Goal: Information Seeking & Learning: Learn about a topic

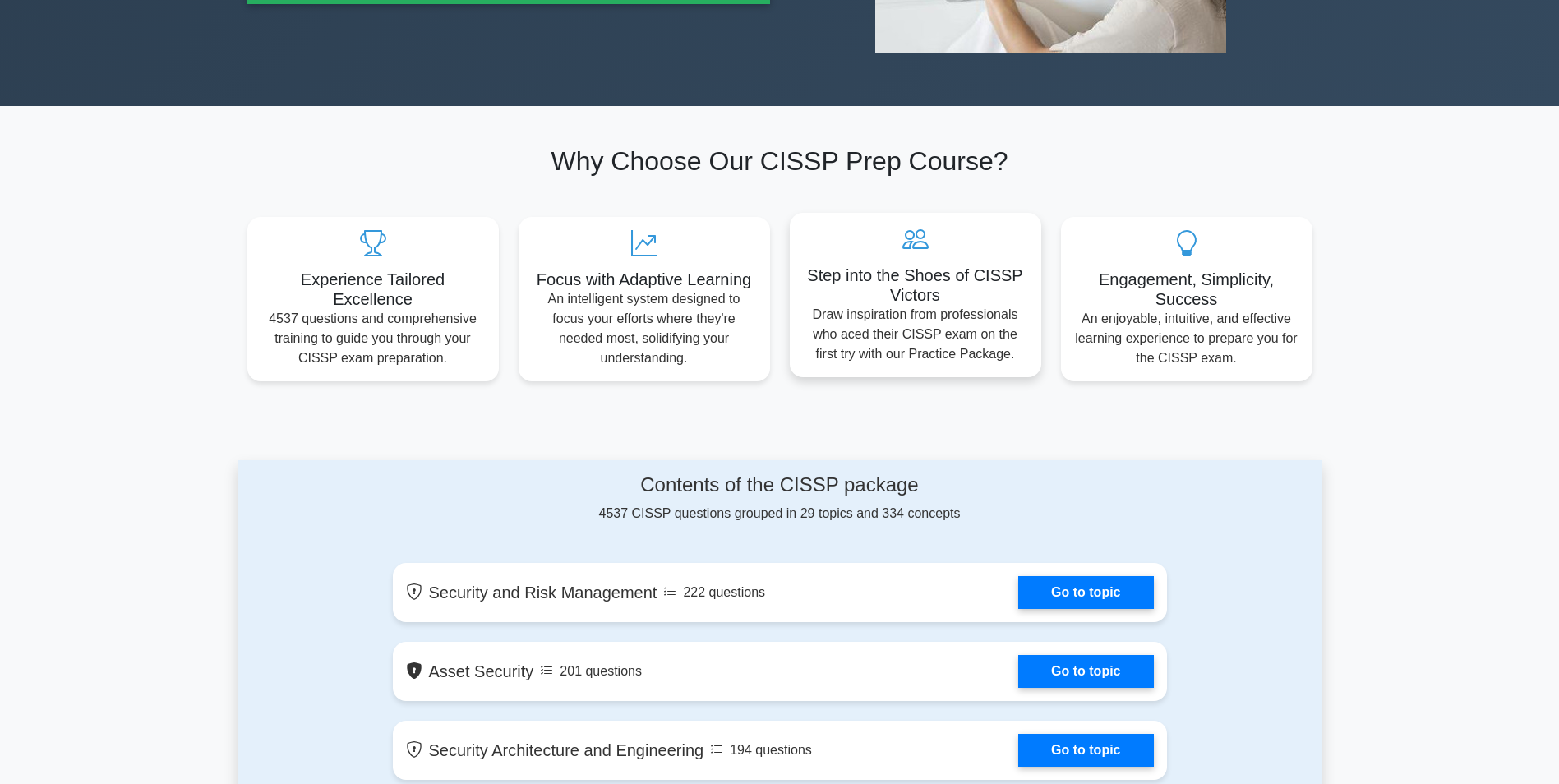
scroll to position [986, 0]
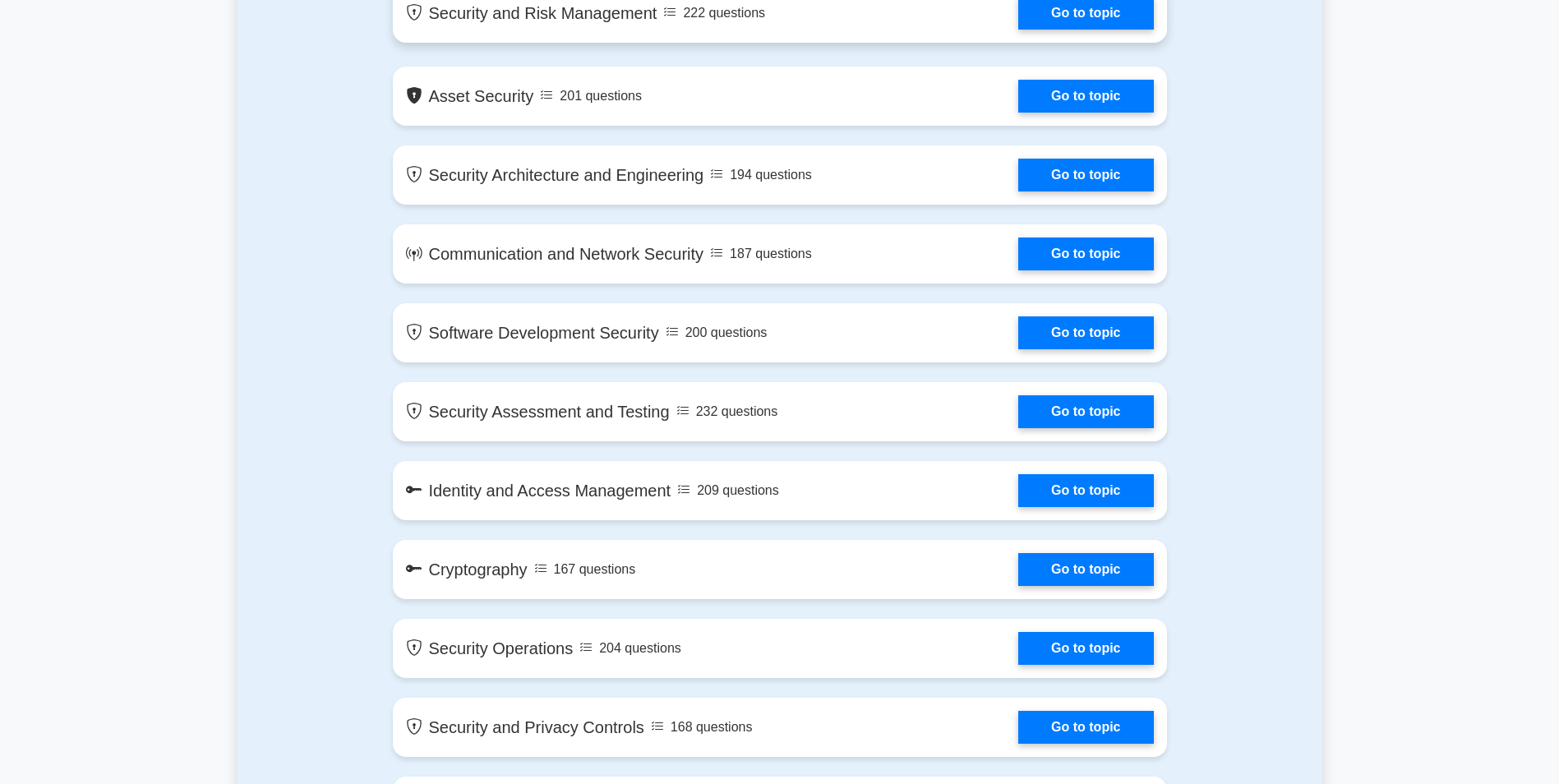
click at [406, 23] on h5 "Security and Risk Management" at bounding box center [531, 13] width 251 height 20
click at [1152, 30] on link "Go to topic" at bounding box center [1085, 13] width 135 height 33
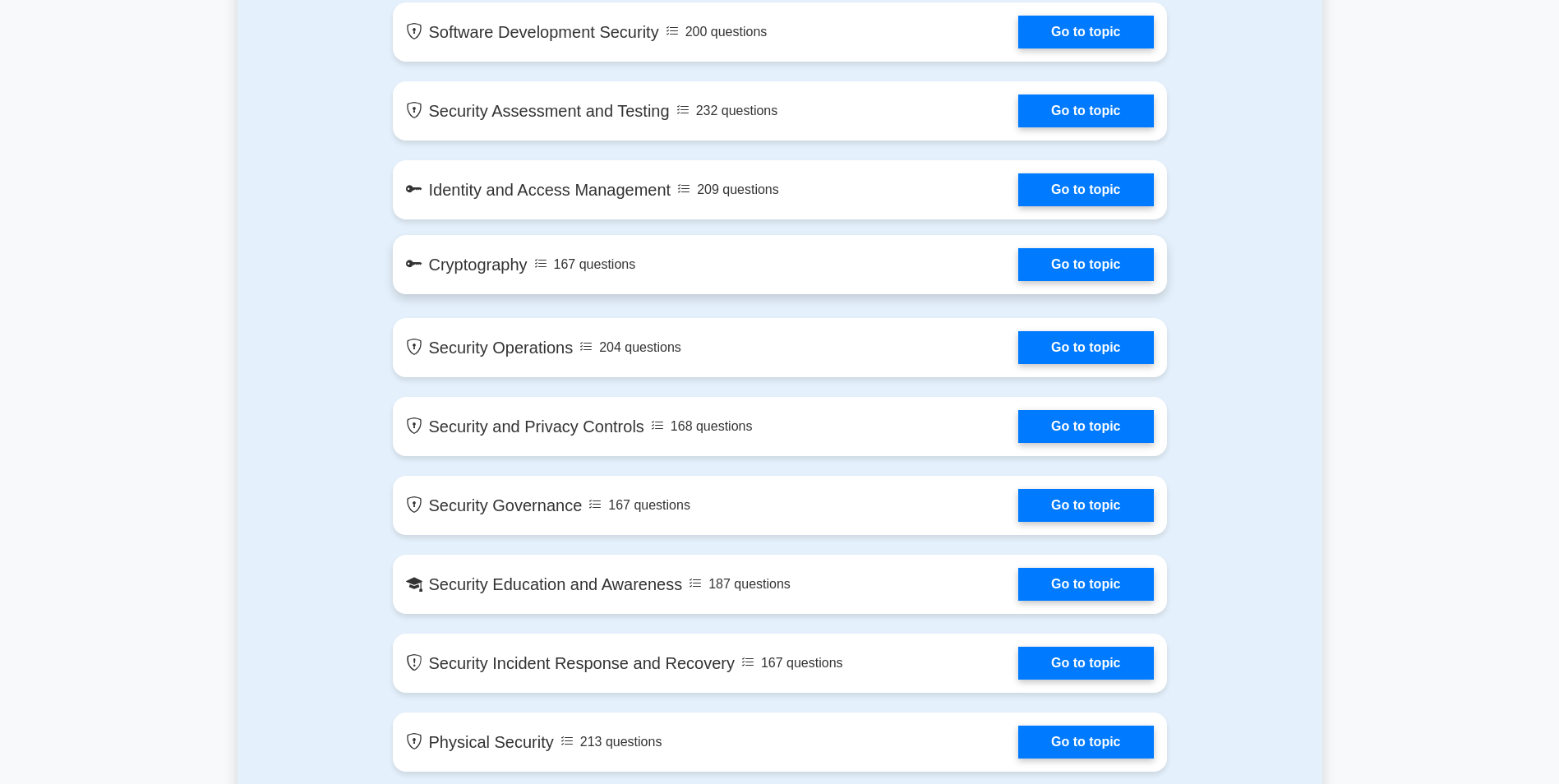
scroll to position [1314, 0]
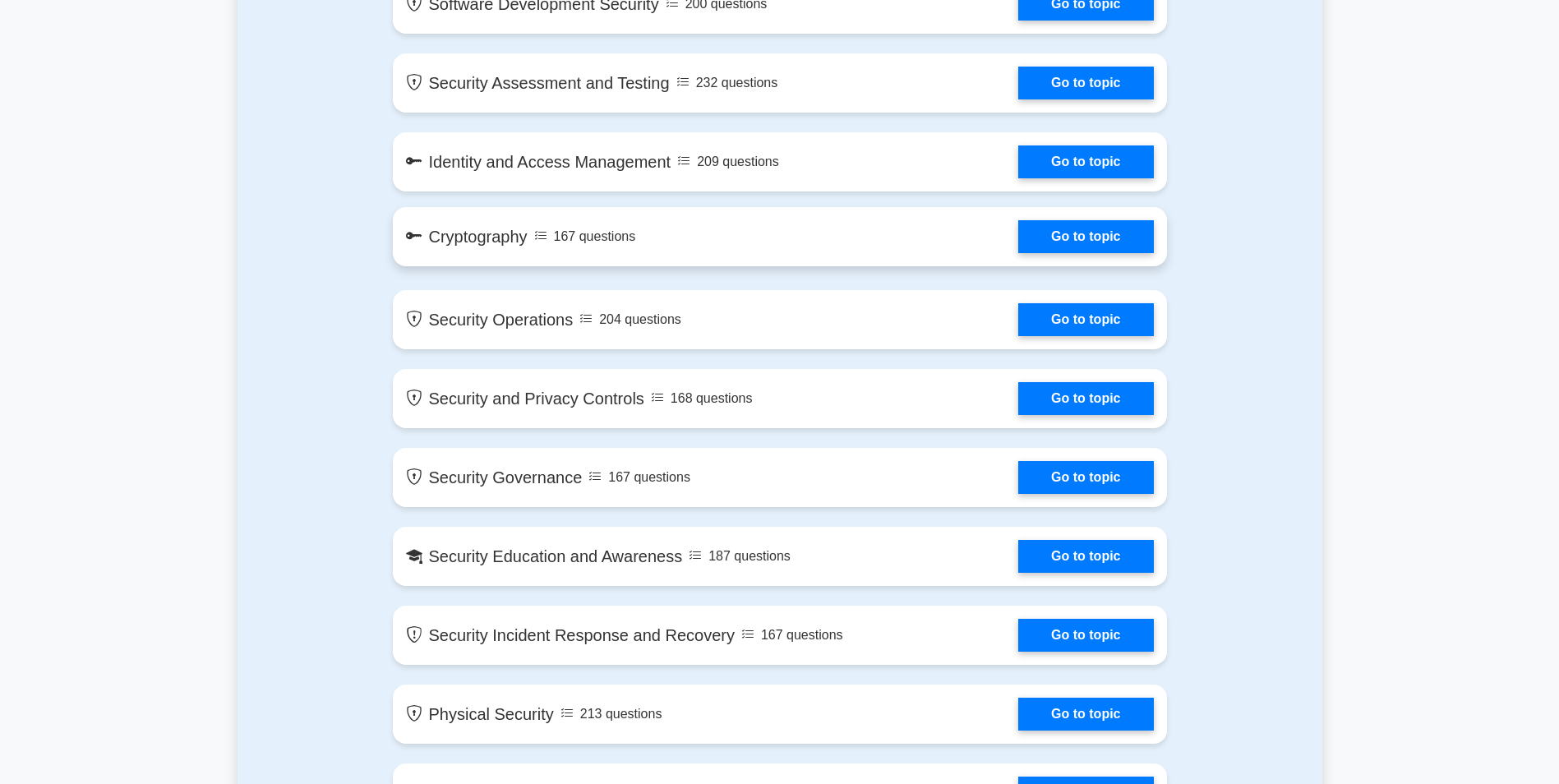
click at [406, 246] on h5 "Cryptography" at bounding box center [466, 236] width 121 height 20
click at [1152, 253] on link "Go to topic" at bounding box center [1085, 236] width 135 height 33
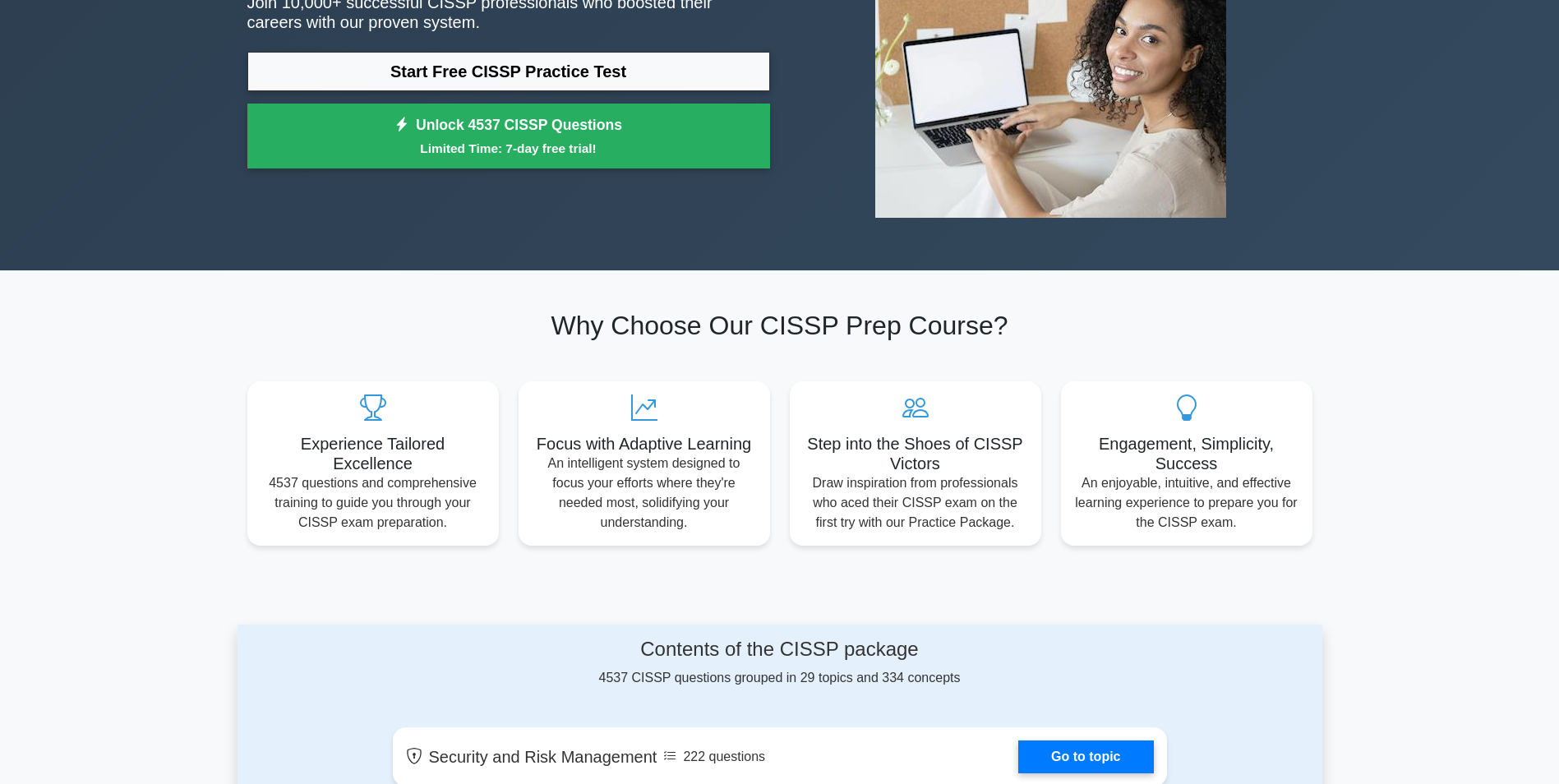
scroll to position [0, 0]
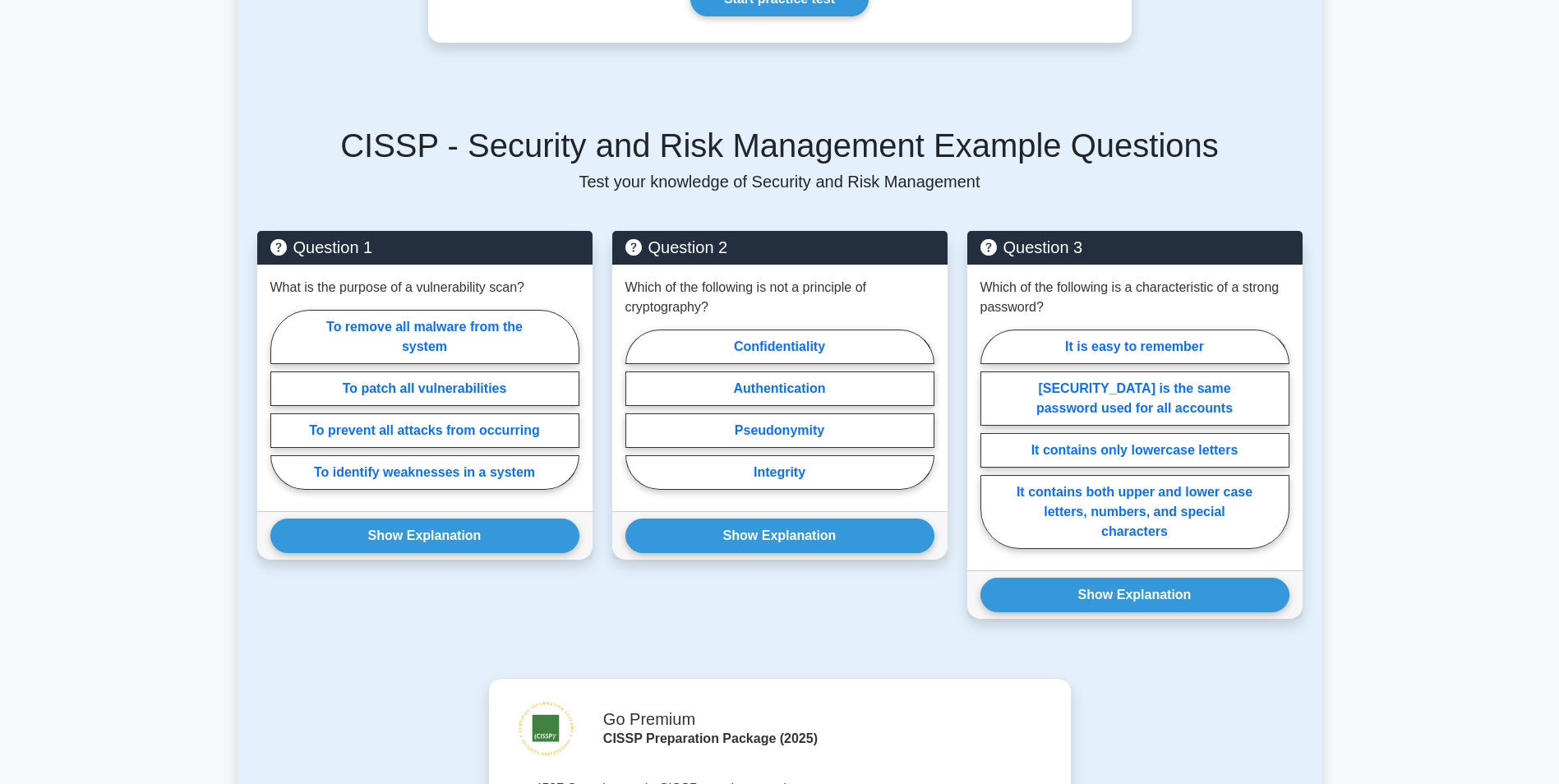
scroll to position [658, 0]
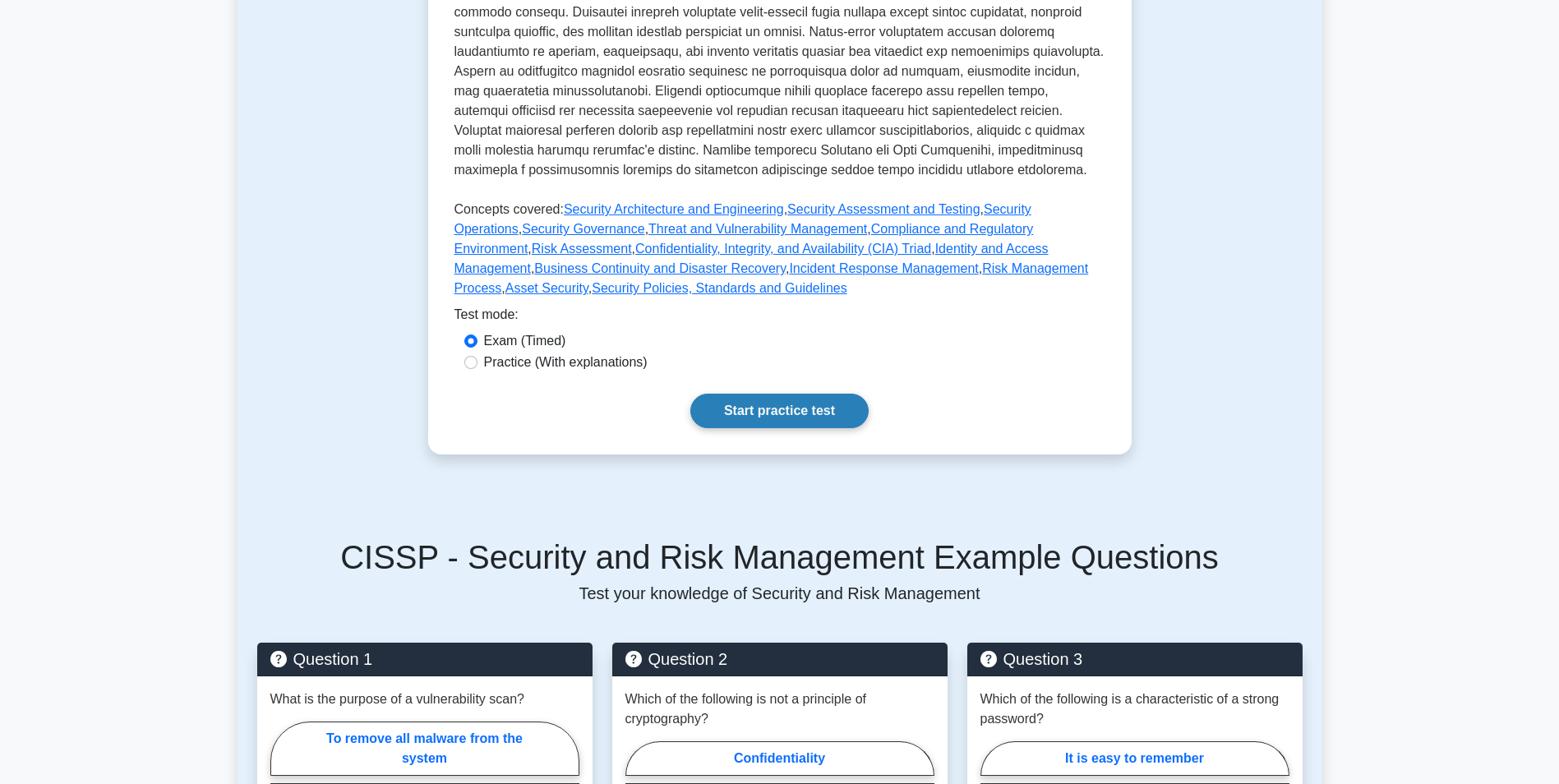
click at [708, 400] on link "Start practice test" at bounding box center [779, 411] width 178 height 35
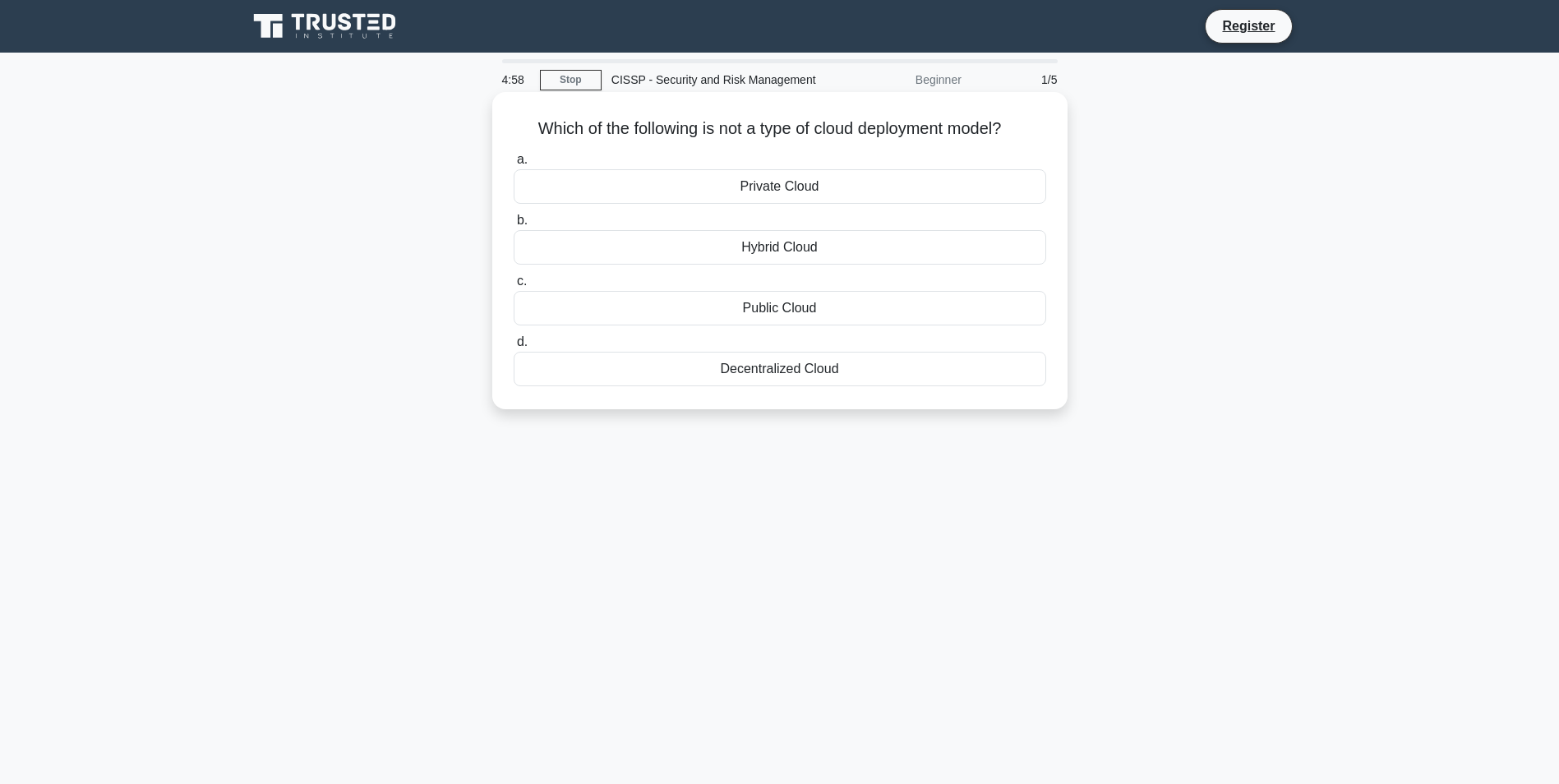
click at [692, 179] on div "Private Cloud" at bounding box center [779, 186] width 532 height 35
click at [513, 165] on input "a. Private Cloud" at bounding box center [513, 160] width 0 height 11
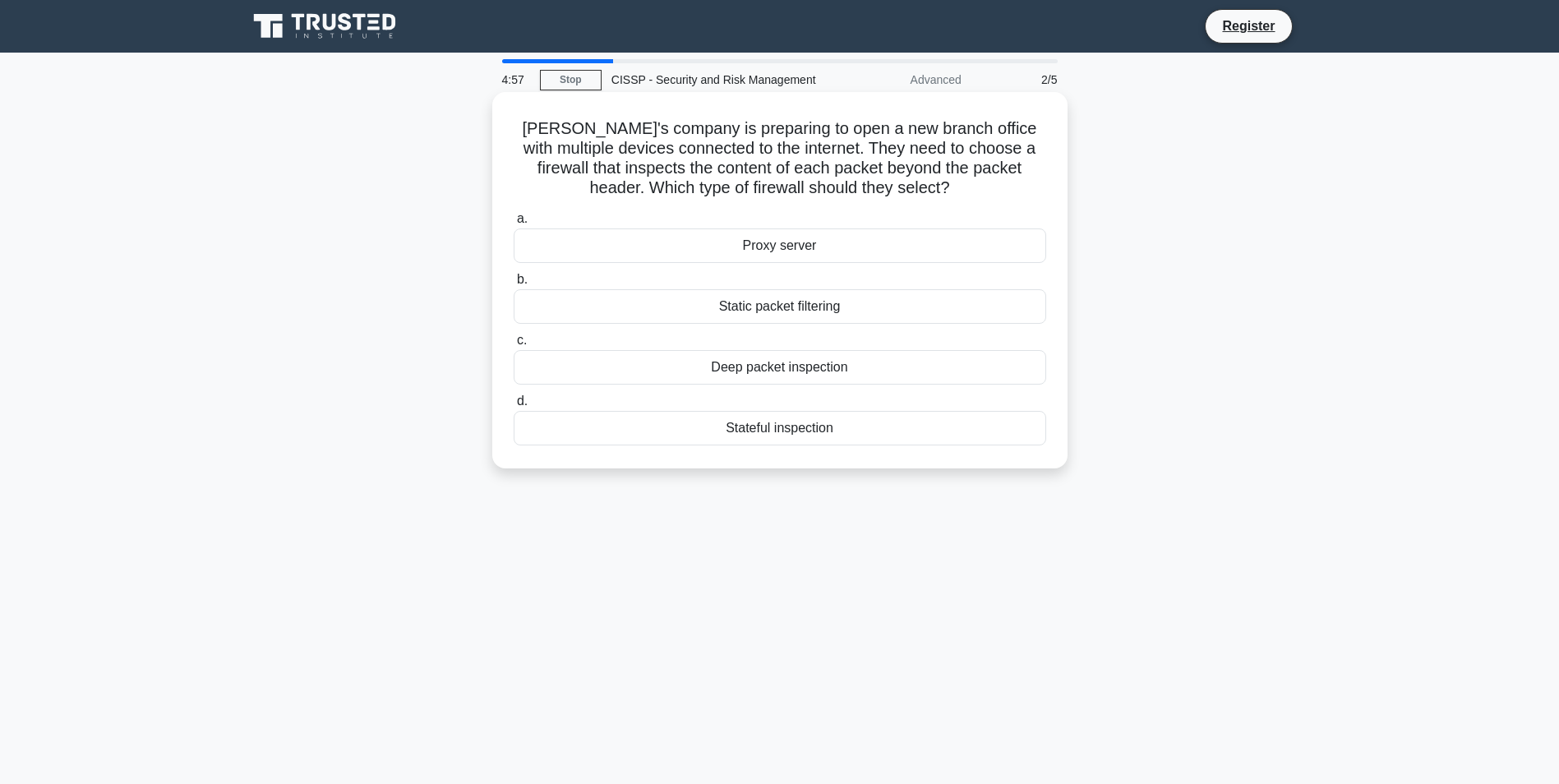
click at [791, 253] on div "Proxy server" at bounding box center [779, 245] width 532 height 35
click at [513, 224] on input "a. Proxy server" at bounding box center [513, 219] width 0 height 11
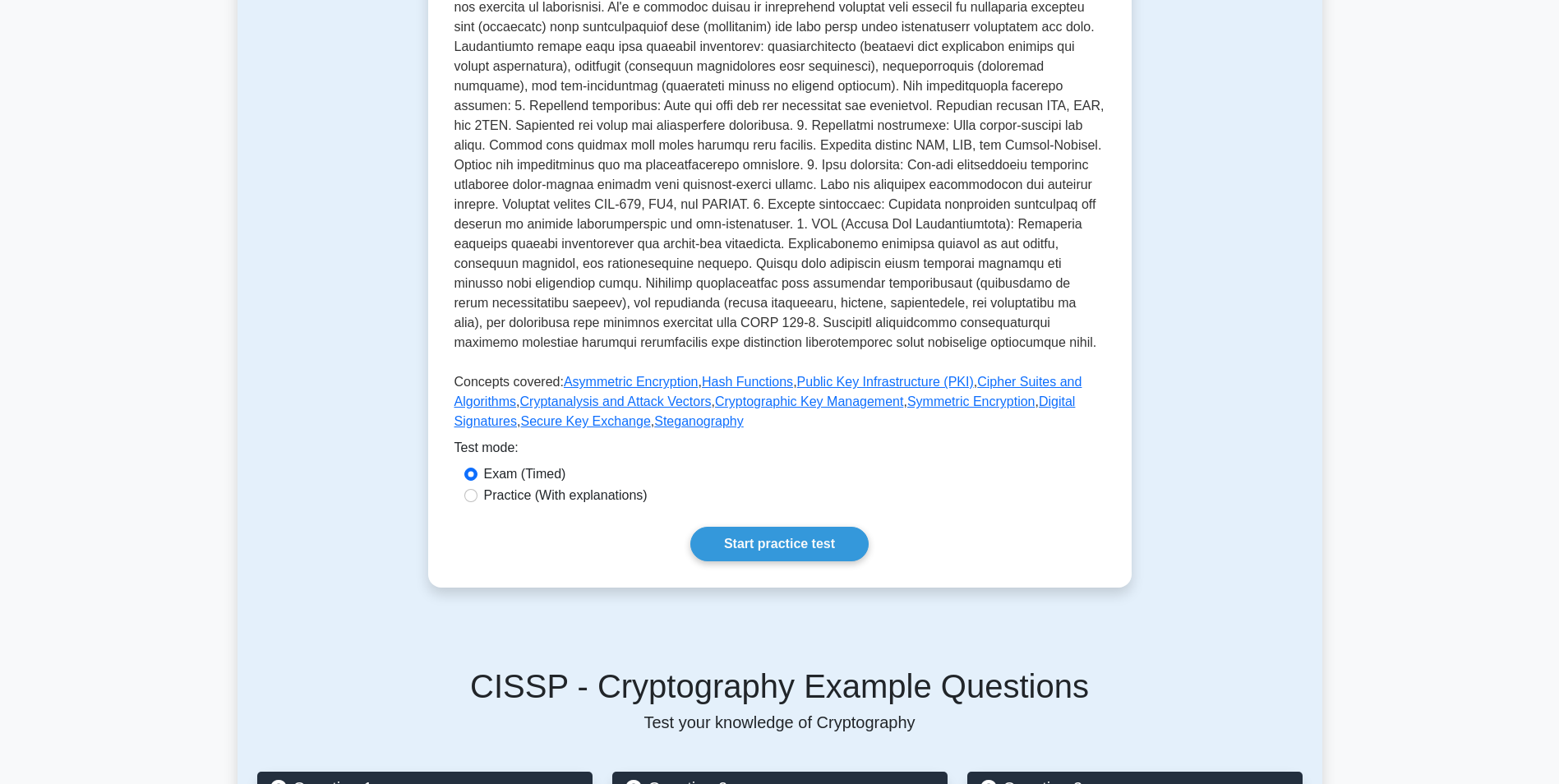
scroll to position [411, 0]
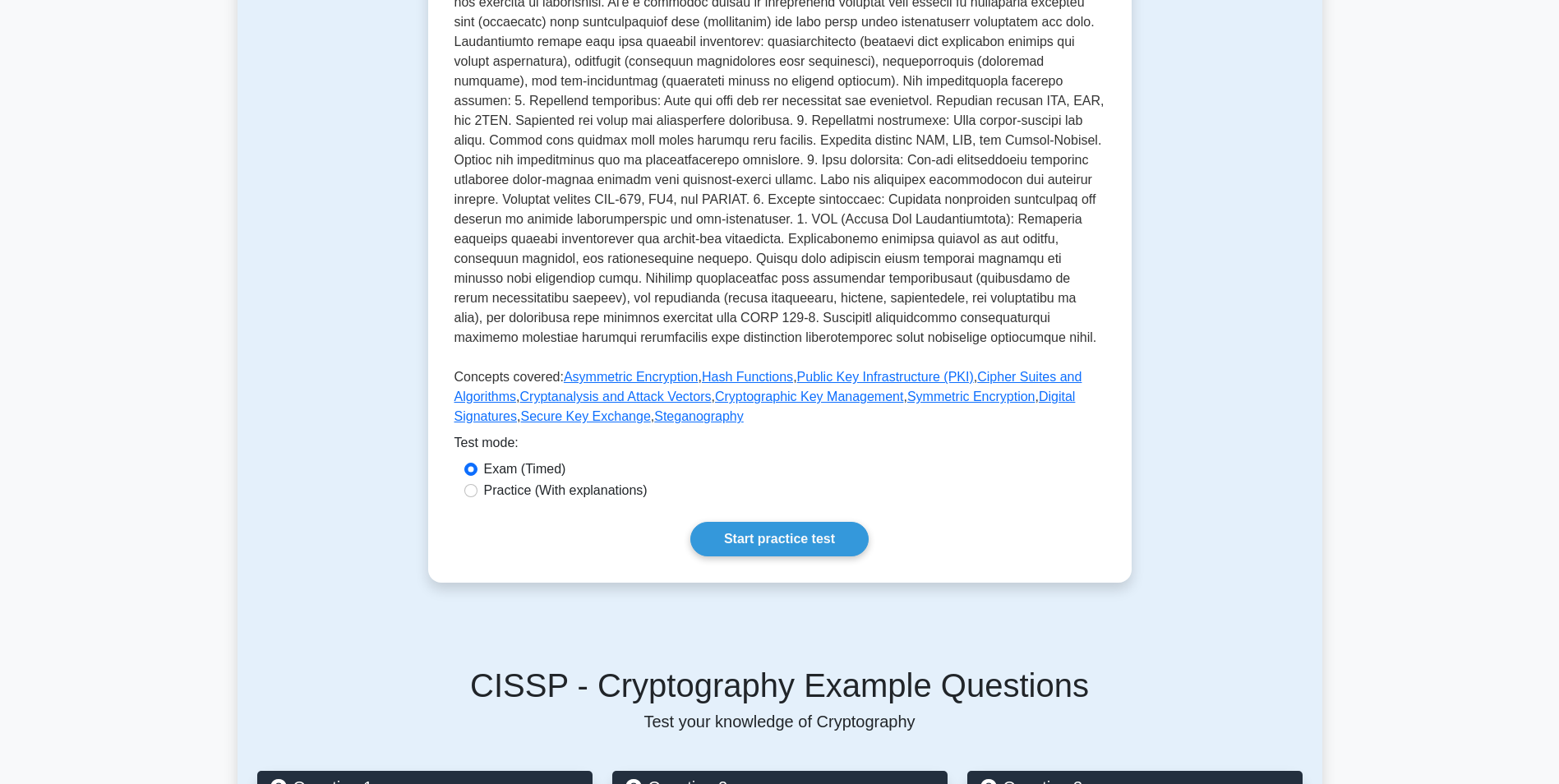
click at [512, 480] on label "Practice (With explanations)" at bounding box center [565, 490] width 164 height 20
click at [478, 484] on input "Practice (With explanations)" at bounding box center [470, 490] width 13 height 13
radio input "true"
click at [800, 526] on link "Start practice test" at bounding box center [779, 539] width 178 height 35
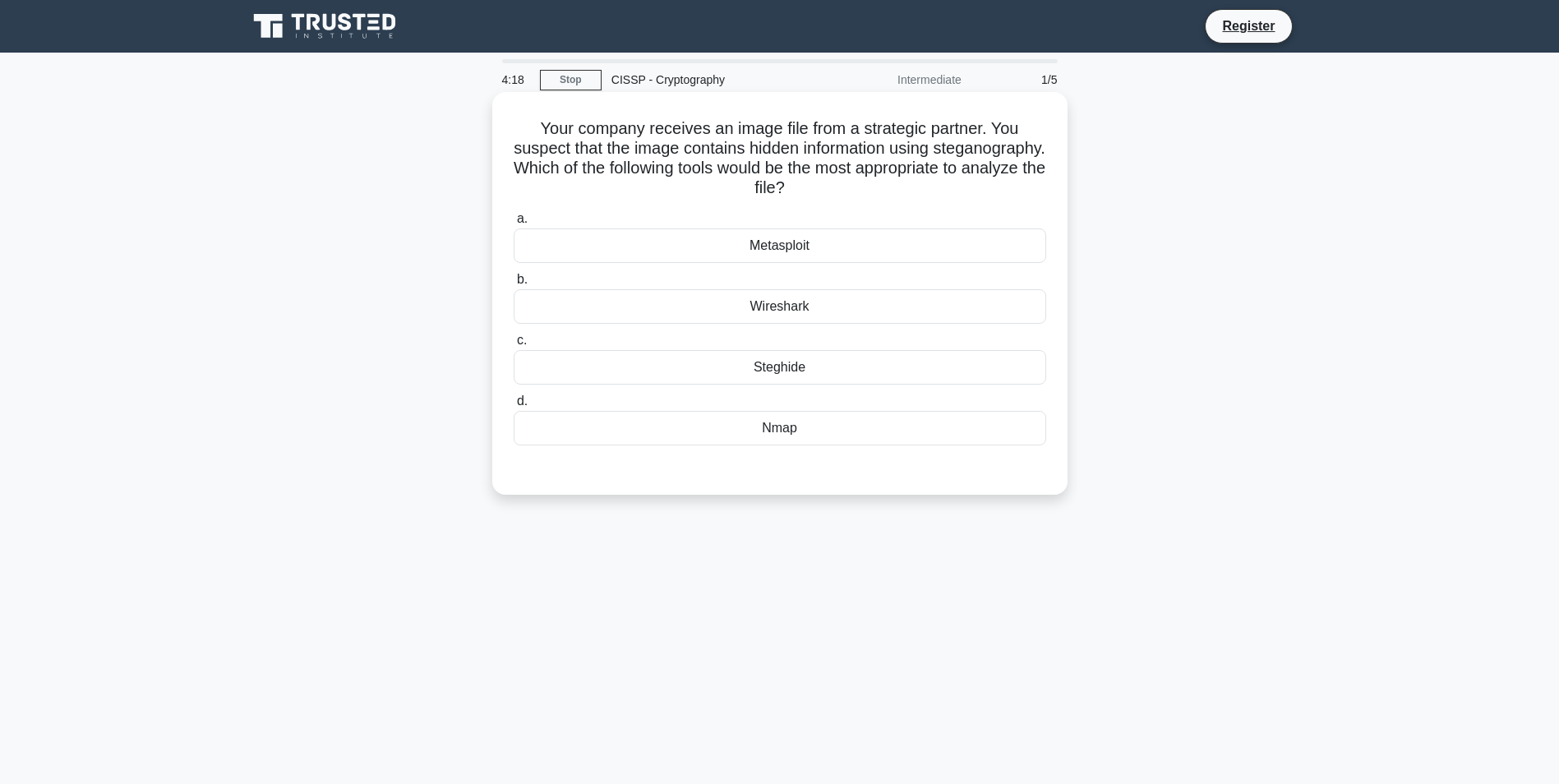
click at [788, 368] on div "Steghide" at bounding box center [779, 367] width 532 height 35
click at [513, 346] on input "c. Steghide" at bounding box center [513, 340] width 0 height 11
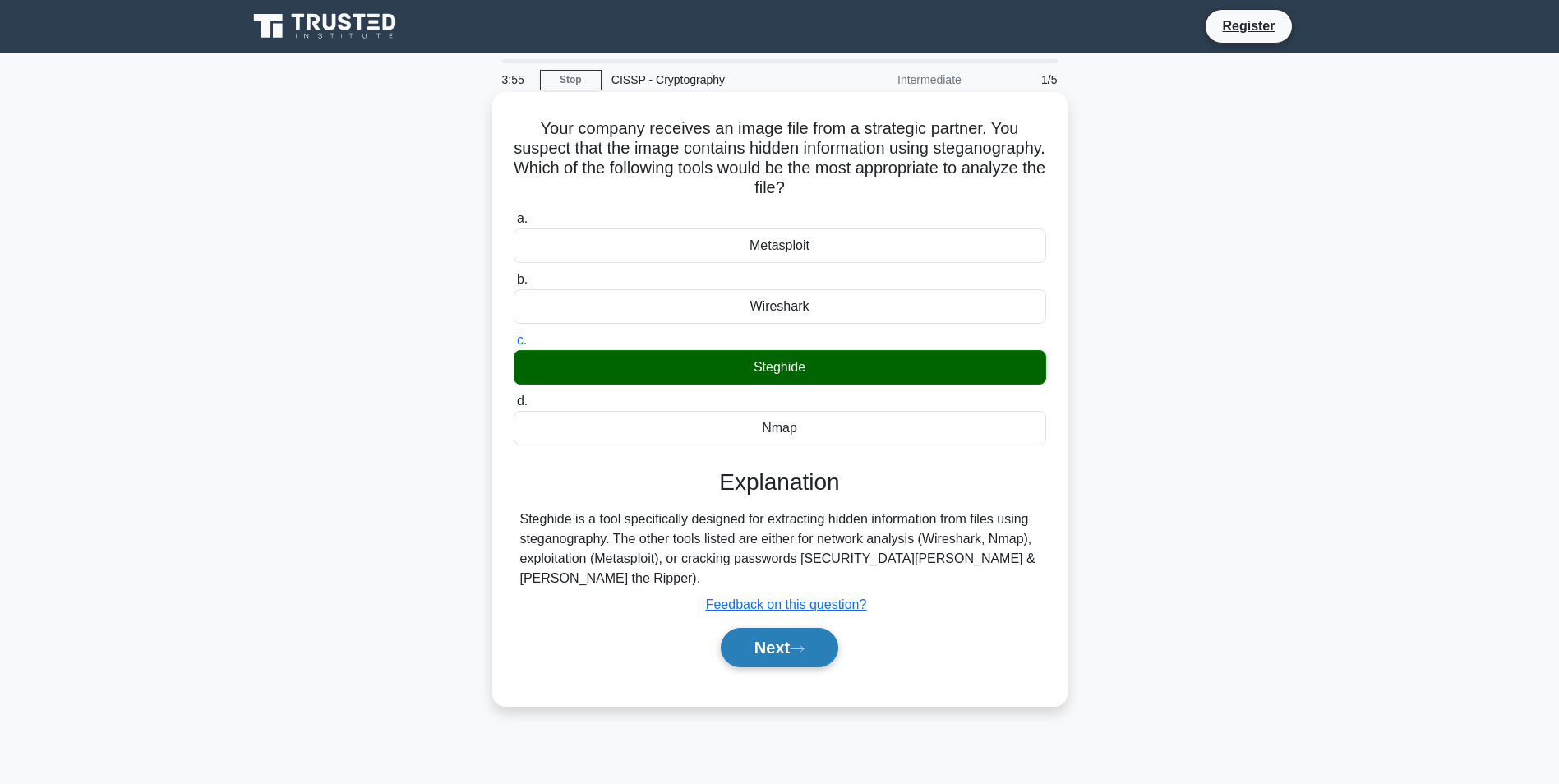
click at [782, 630] on button "Next" at bounding box center [779, 647] width 117 height 39
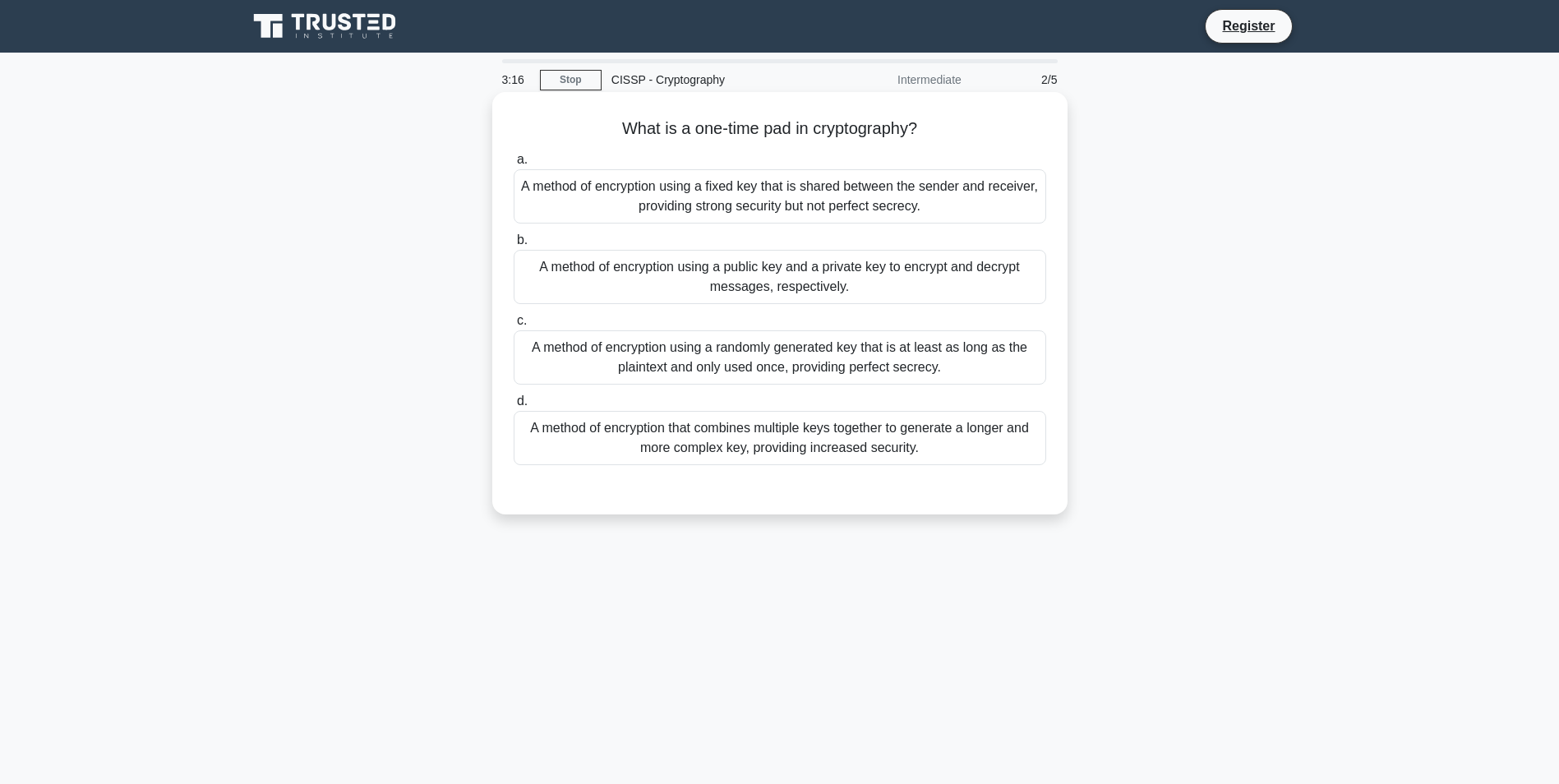
click at [580, 352] on div "A method of encryption using a randomly generated key that is at least as long …" at bounding box center [779, 357] width 532 height 54
click at [513, 326] on input "c. A method of encryption using a randomly generated key that is at least as lo…" at bounding box center [513, 321] width 0 height 11
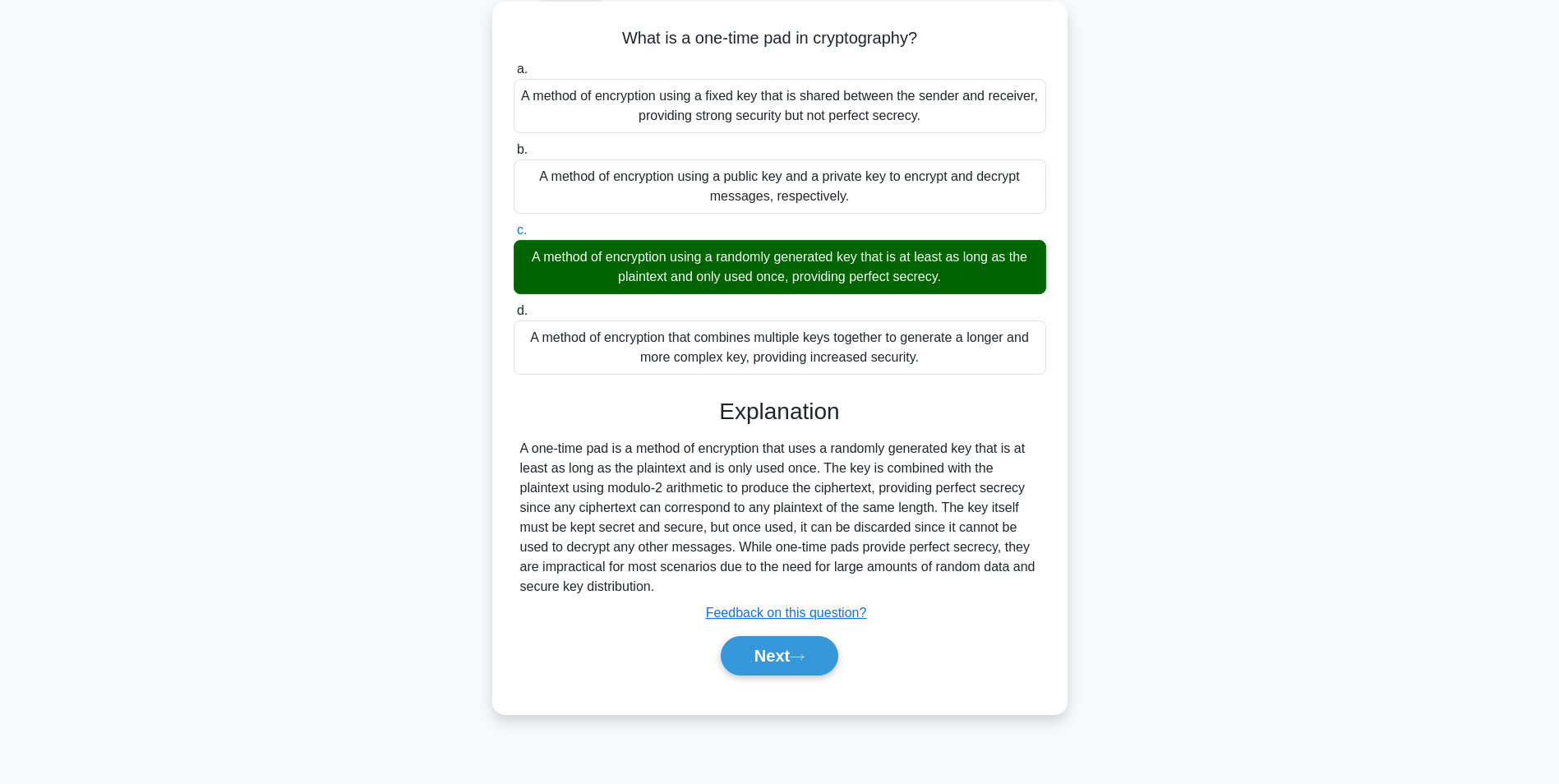
scroll to position [104, 0]
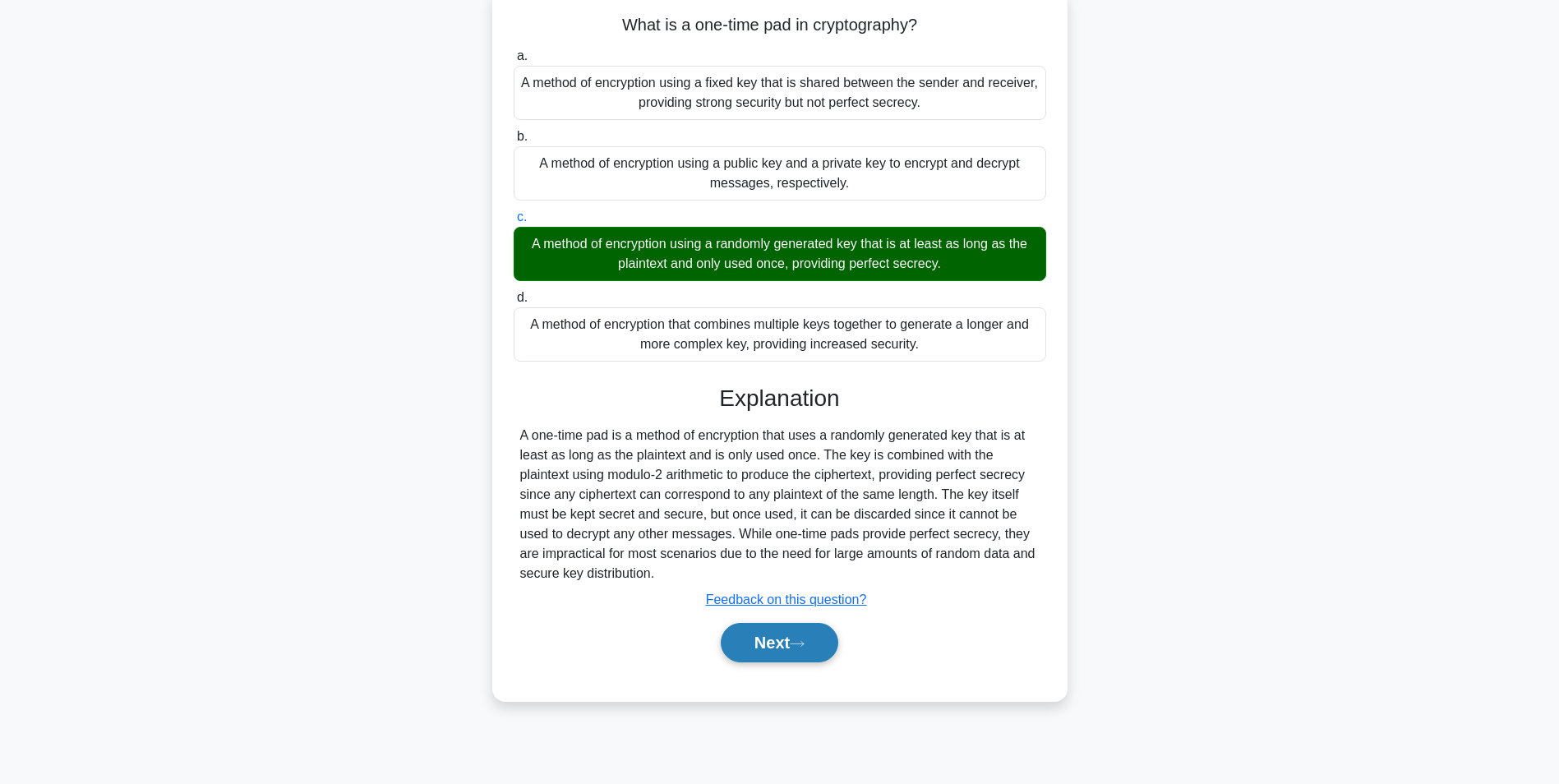
click at [793, 640] on button "Next" at bounding box center [779, 642] width 117 height 39
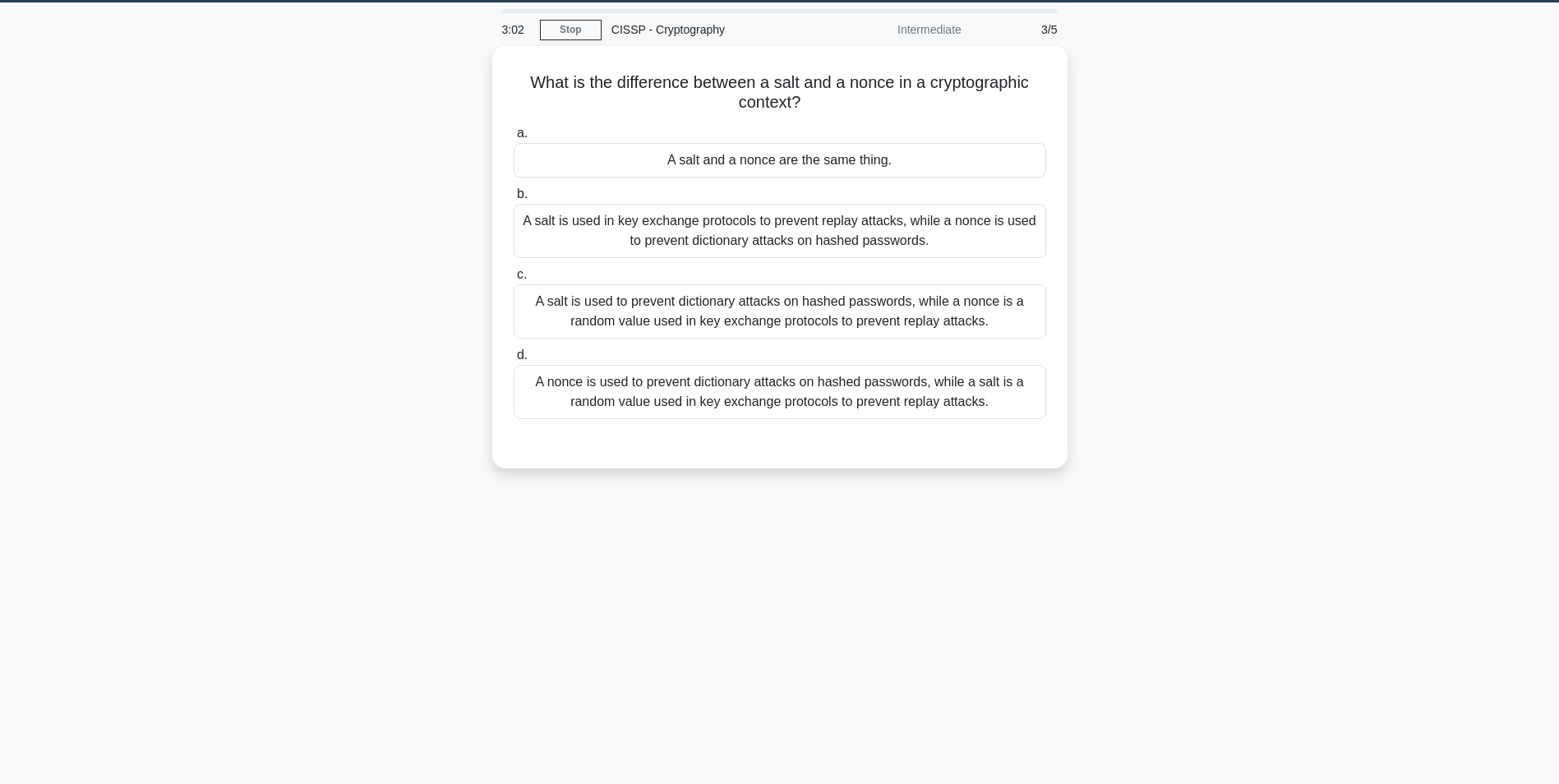
scroll to position [21, 0]
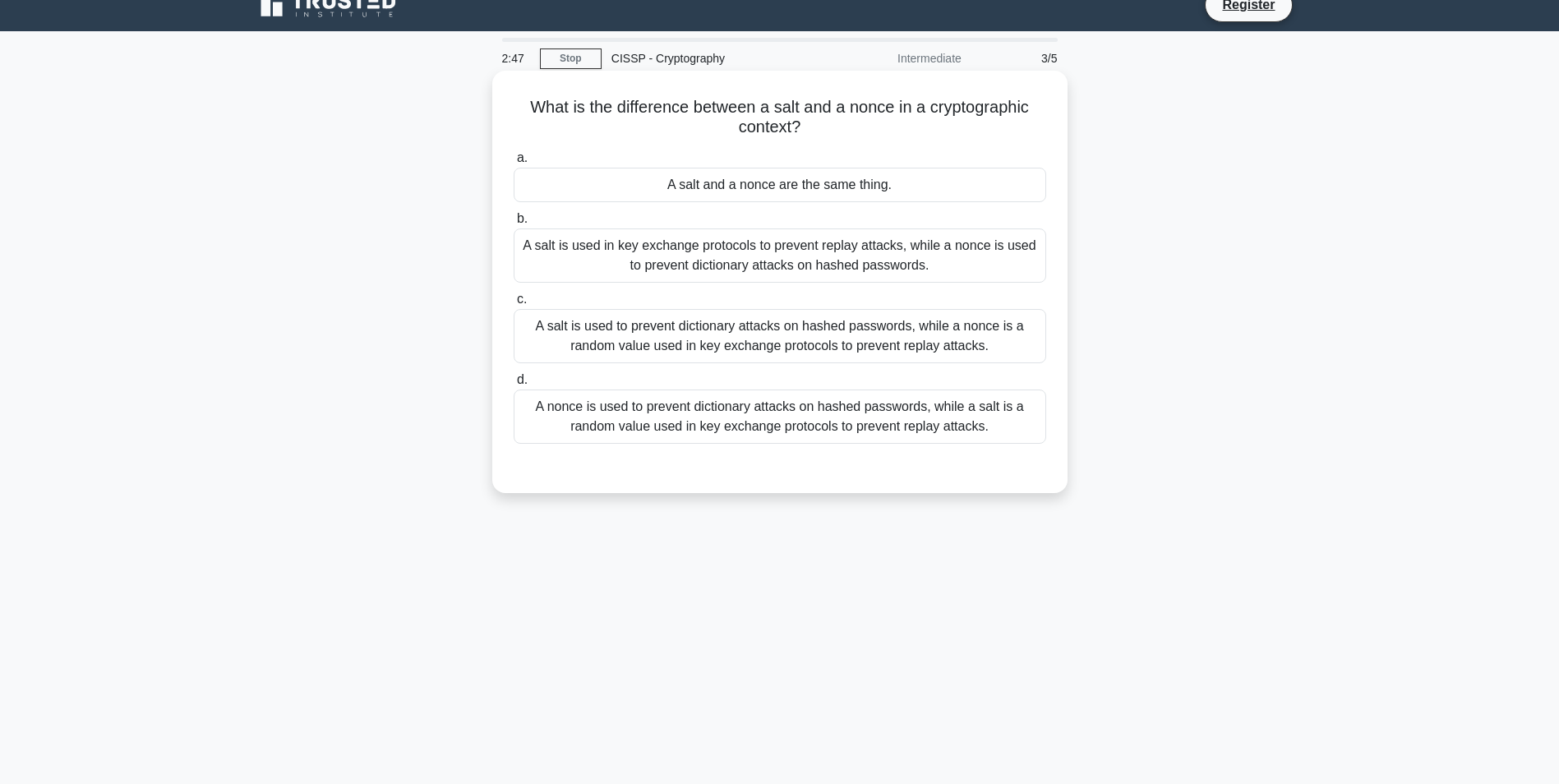
click at [586, 244] on div "A salt is used in key exchange protocols to prevent replay attacks, while a non…" at bounding box center [779, 255] width 532 height 54
click at [513, 224] on input "b. A salt is used in key exchange protocols to prevent replay attacks, while a …" at bounding box center [513, 219] width 0 height 11
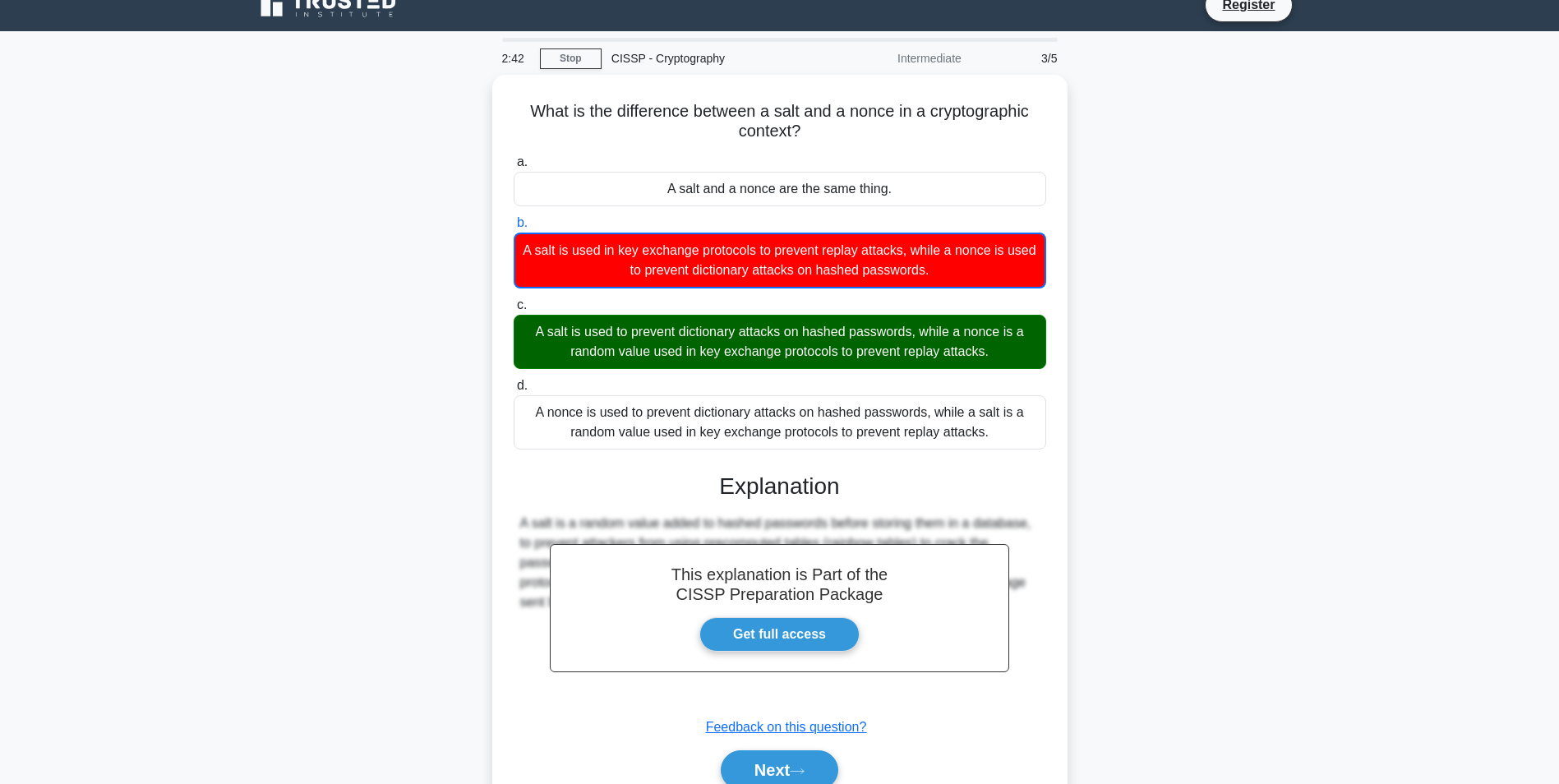
scroll to position [104, 0]
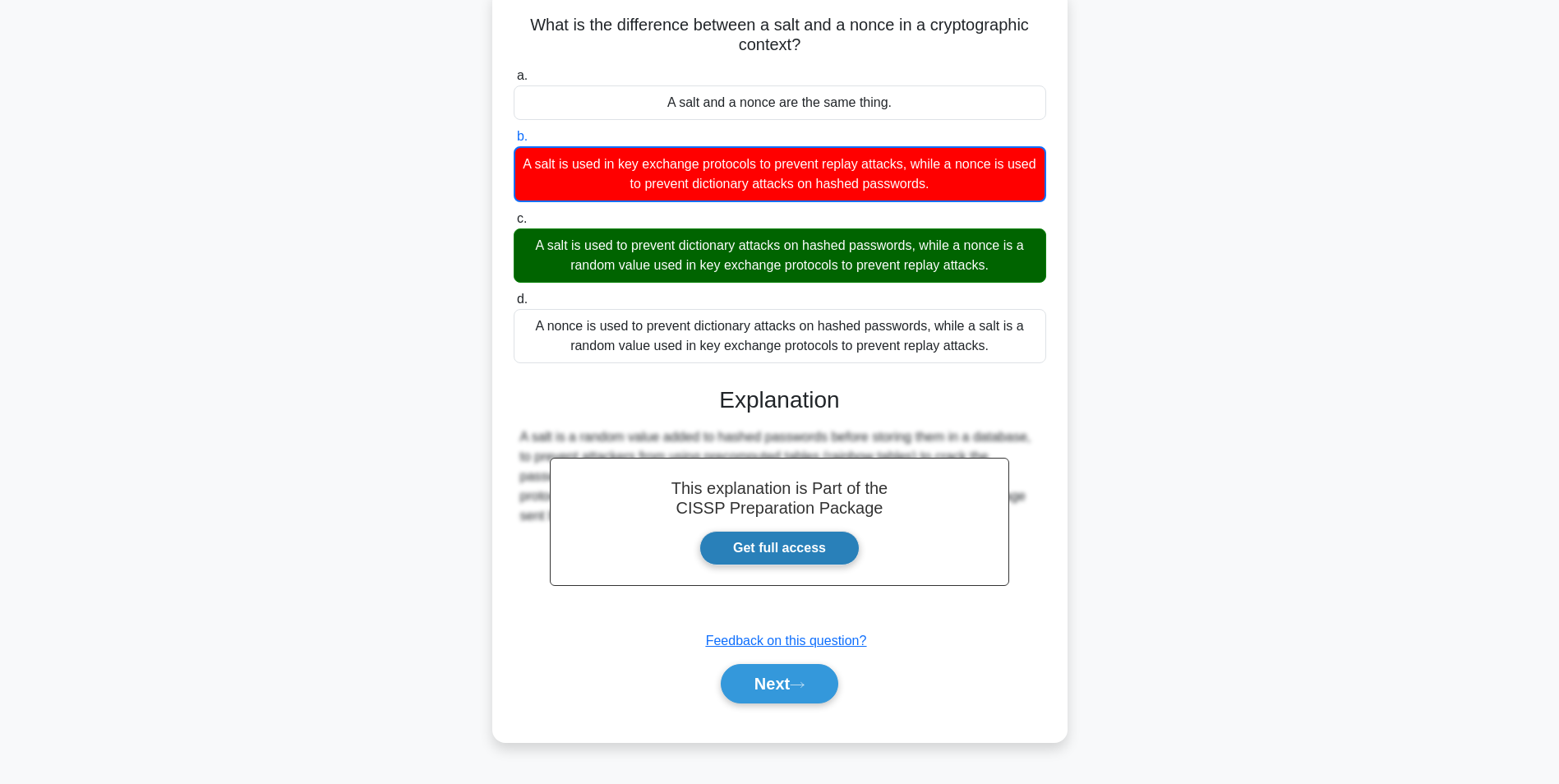
click at [785, 559] on link "Get full access" at bounding box center [779, 547] width 160 height 35
click at [798, 682] on icon at bounding box center [796, 685] width 14 height 9
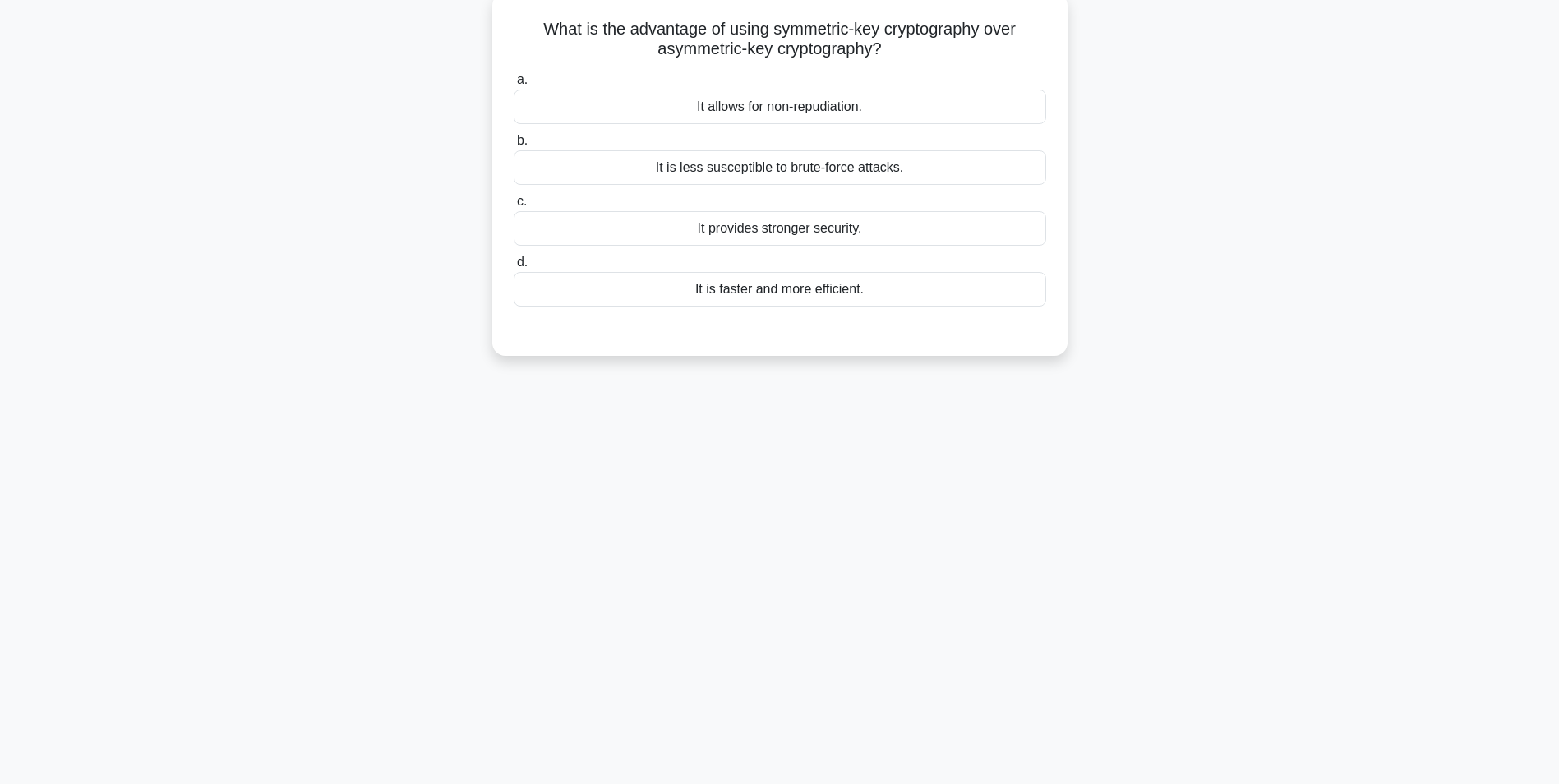
scroll to position [21, 0]
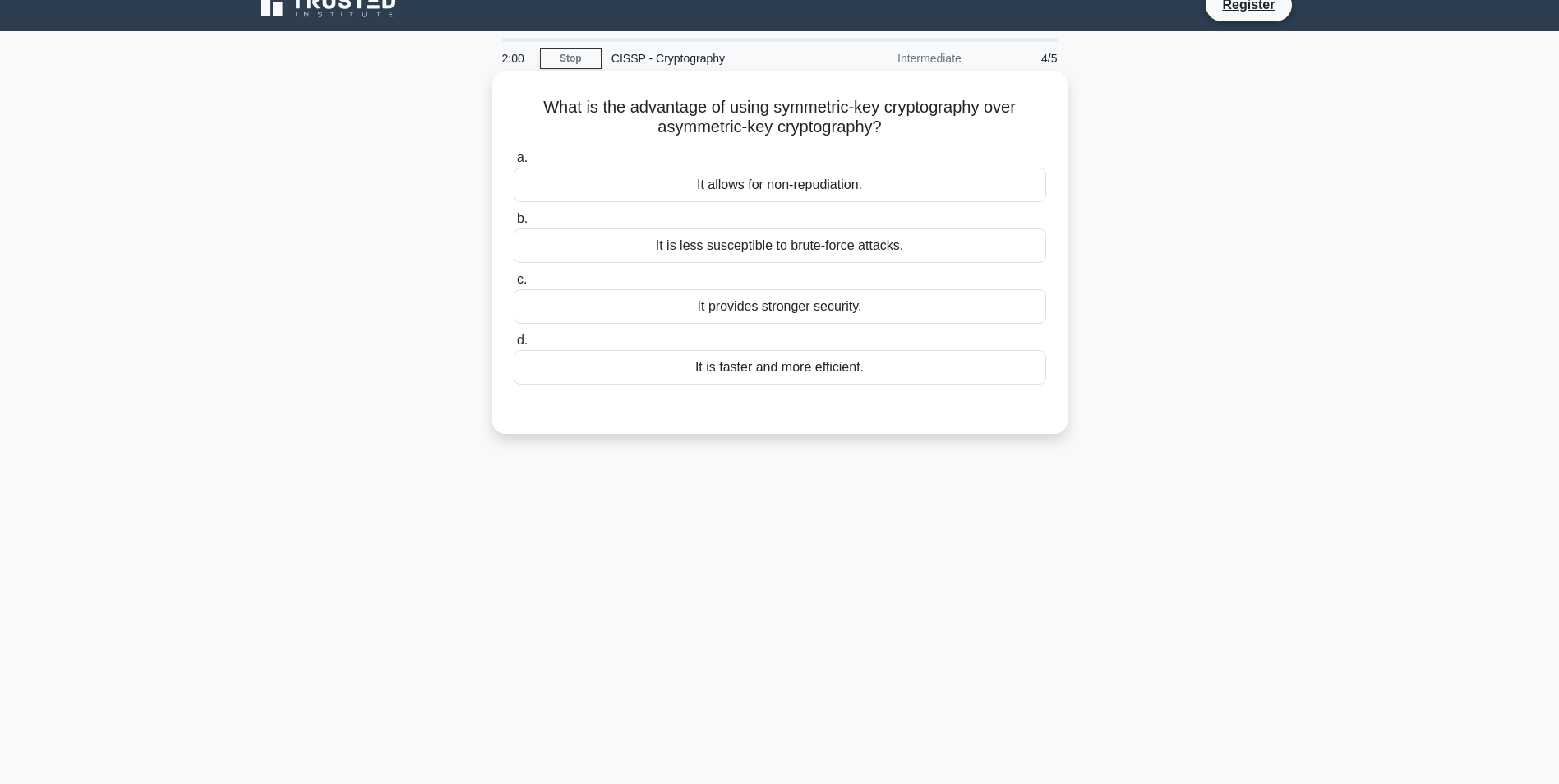
click at [757, 365] on div "It is faster and more efficient." at bounding box center [779, 367] width 532 height 35
click at [513, 346] on input "d. It is faster and more efficient." at bounding box center [513, 340] width 0 height 11
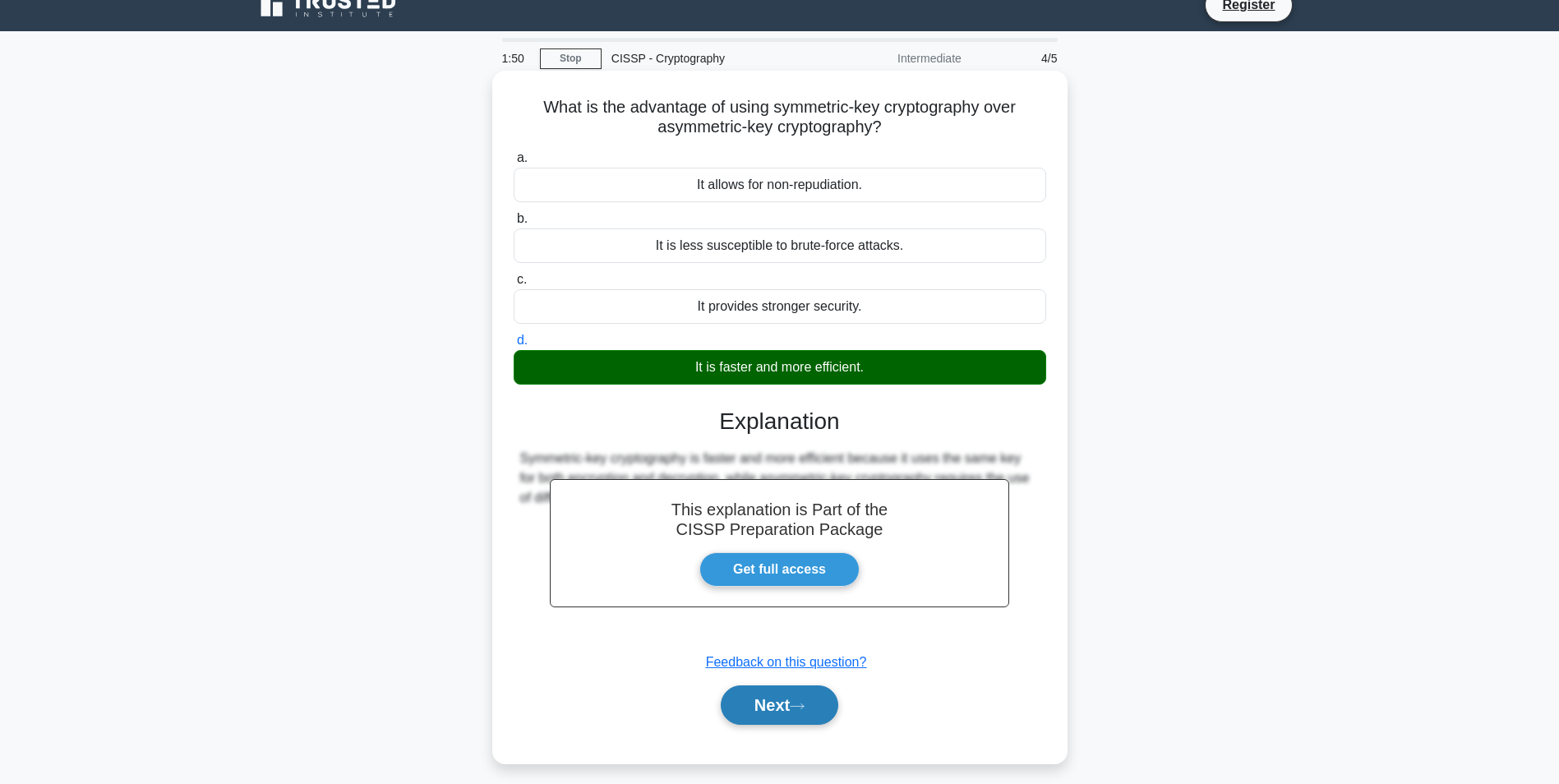
click at [794, 717] on button "Next" at bounding box center [779, 704] width 117 height 39
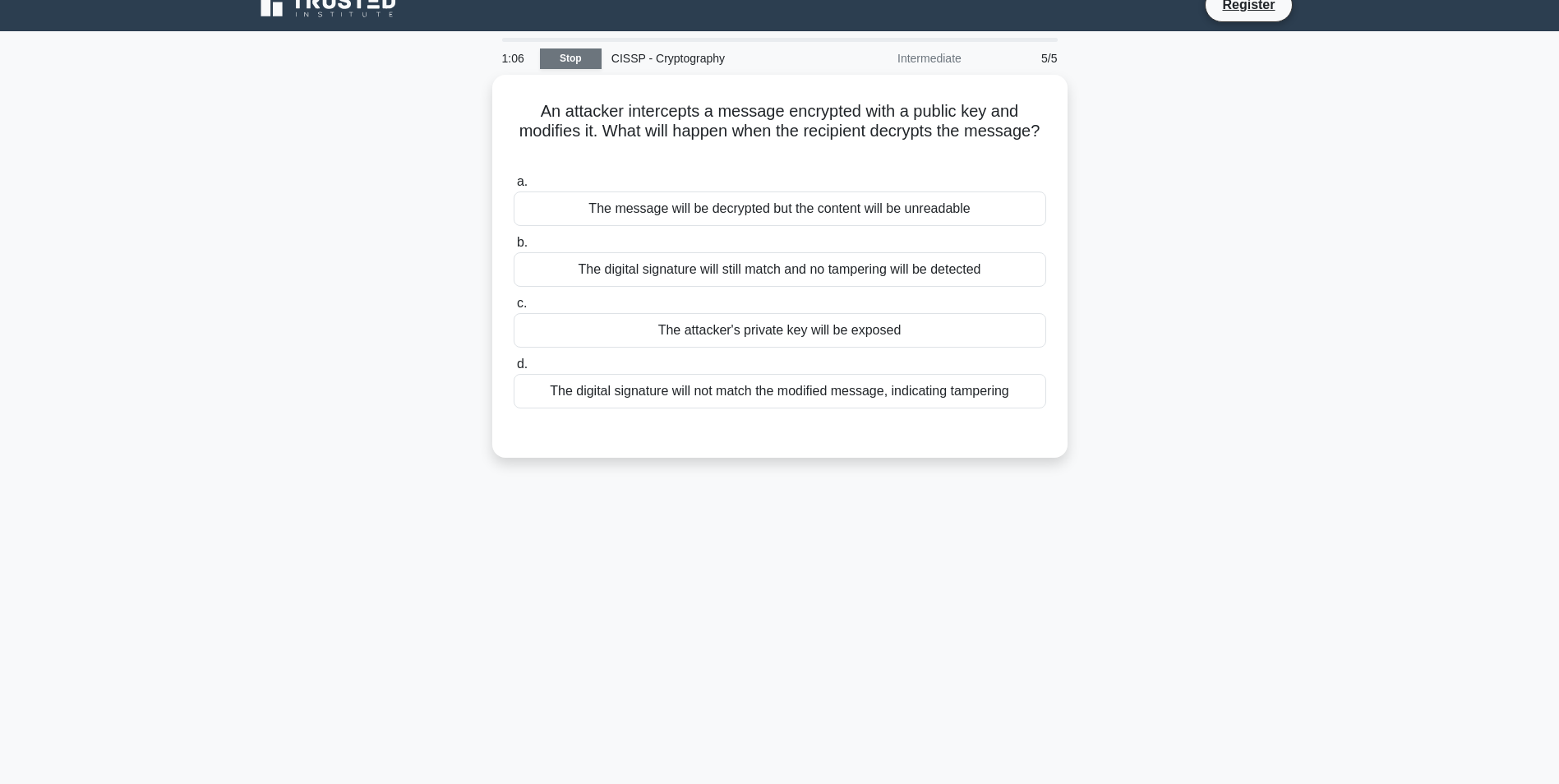
click at [570, 64] on link "Stop" at bounding box center [570, 59] width 62 height 20
